Goal: Check status

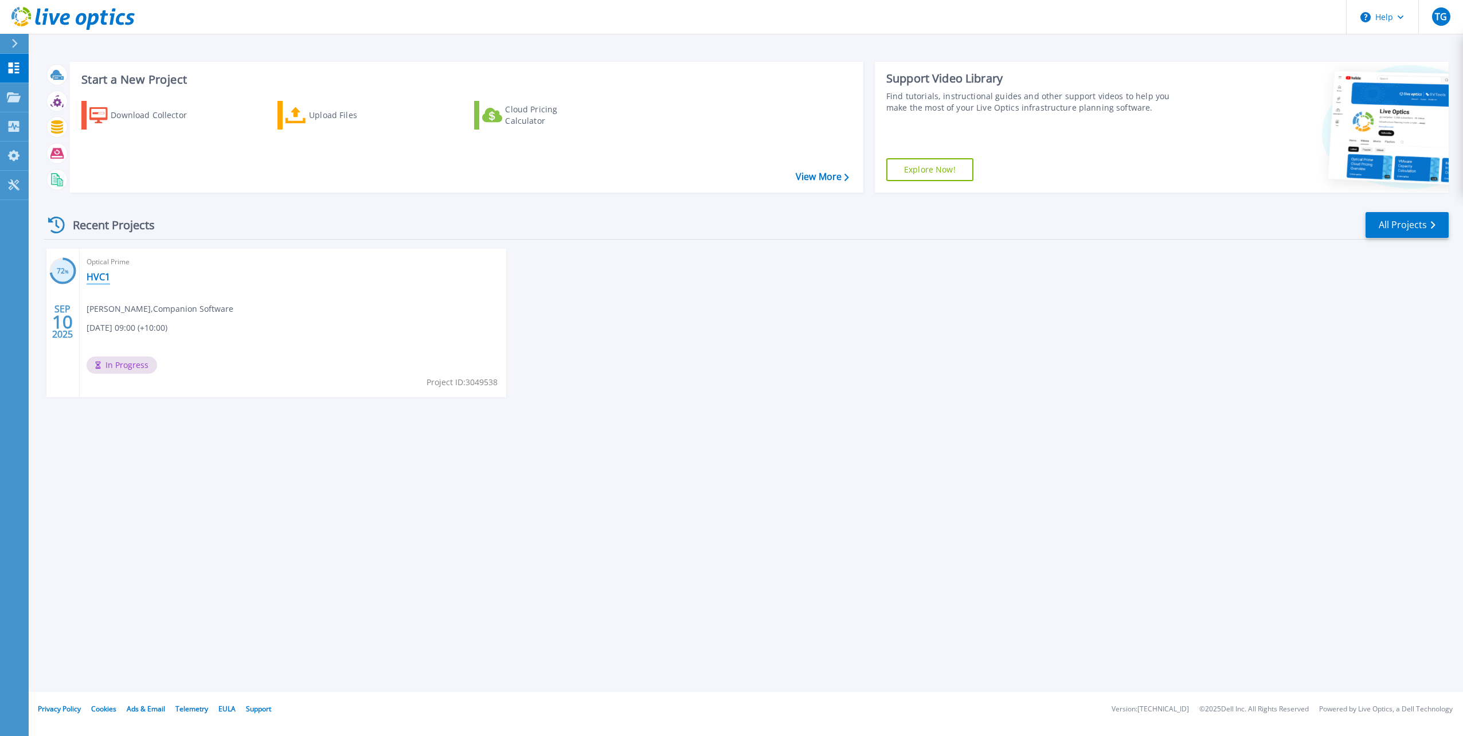
click at [100, 276] on link "HVC1" at bounding box center [99, 276] width 24 height 11
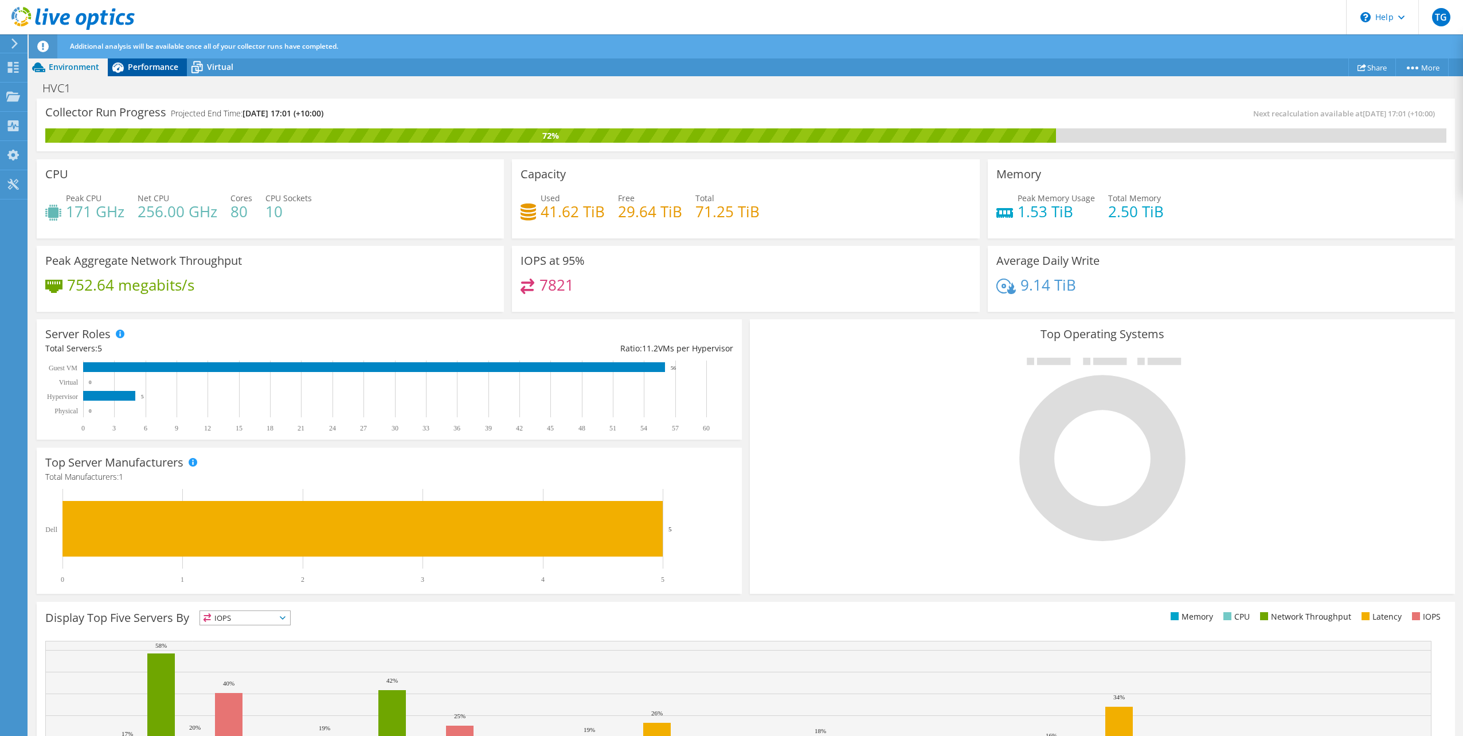
drag, startPoint x: 161, startPoint y: 84, endPoint x: 162, endPoint y: 67, distance: 17.9
click at [161, 83] on div "HVC1 Print" at bounding box center [746, 87] width 1435 height 21
click at [162, 64] on span "Performance" at bounding box center [153, 66] width 50 height 11
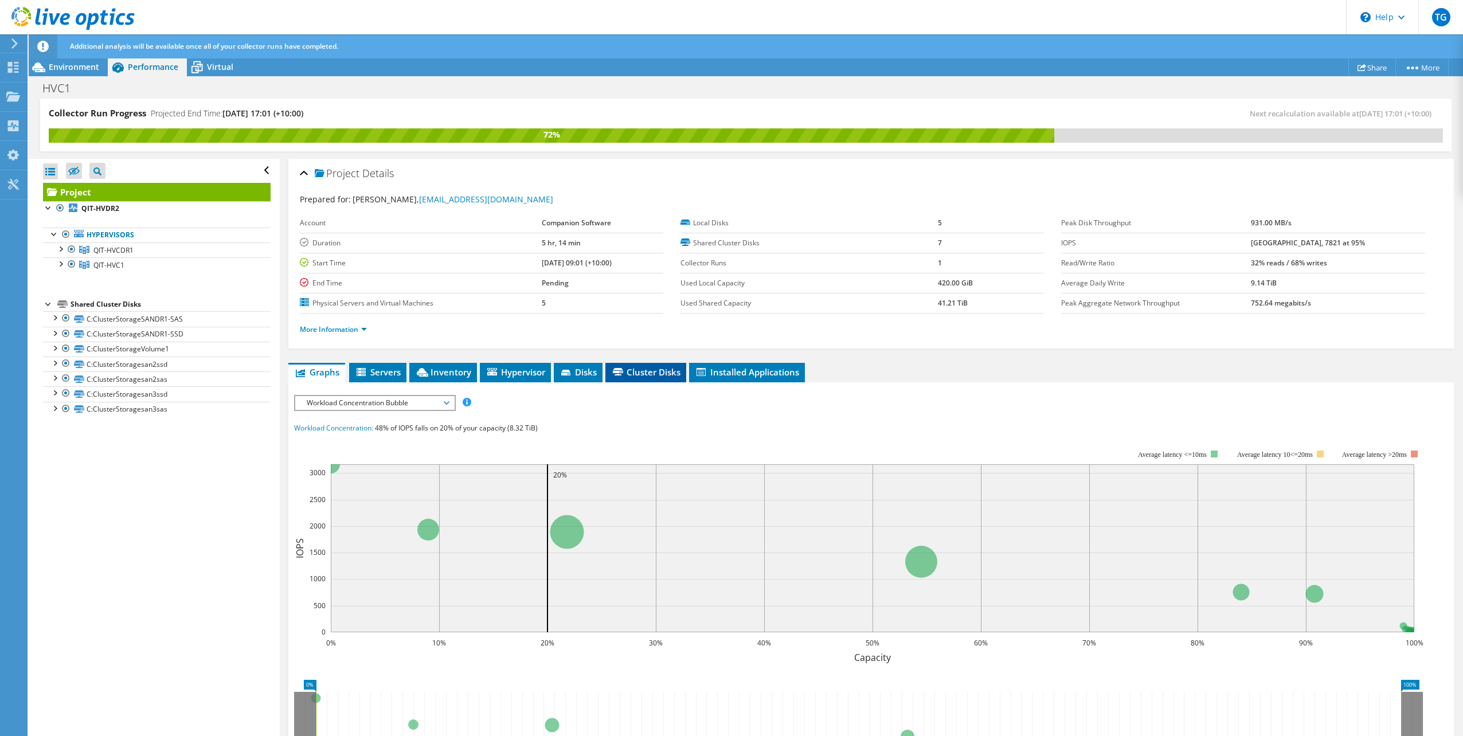
click at [630, 372] on span "Cluster Disks" at bounding box center [645, 371] width 69 height 11
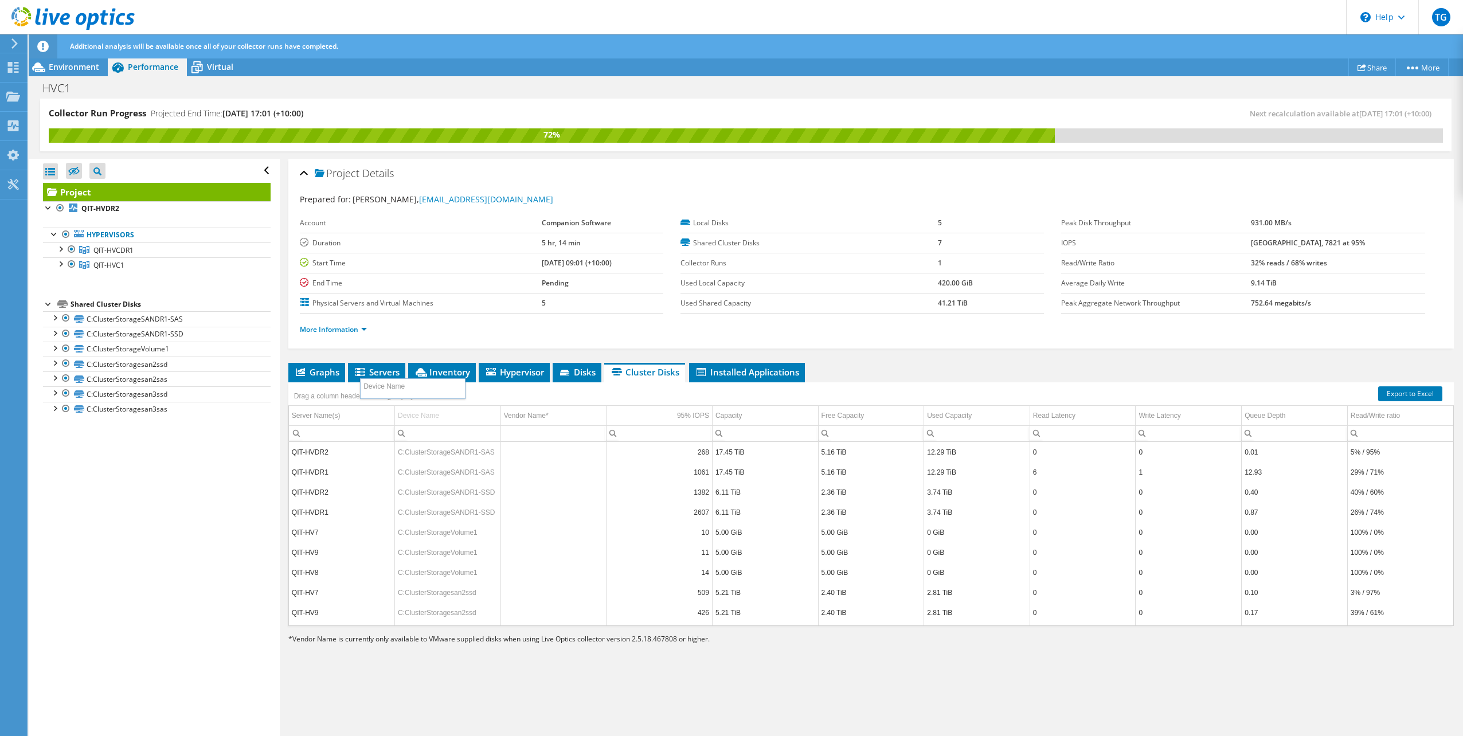
drag, startPoint x: 437, startPoint y: 413, endPoint x: 403, endPoint y: 386, distance: 43.6
click at [403, 386] on body "TG End User Tyron Gower ty@companionsoftware.com.au Companion Software My Profi…" at bounding box center [731, 368] width 1463 height 736
